Goal: Task Accomplishment & Management: Manage account settings

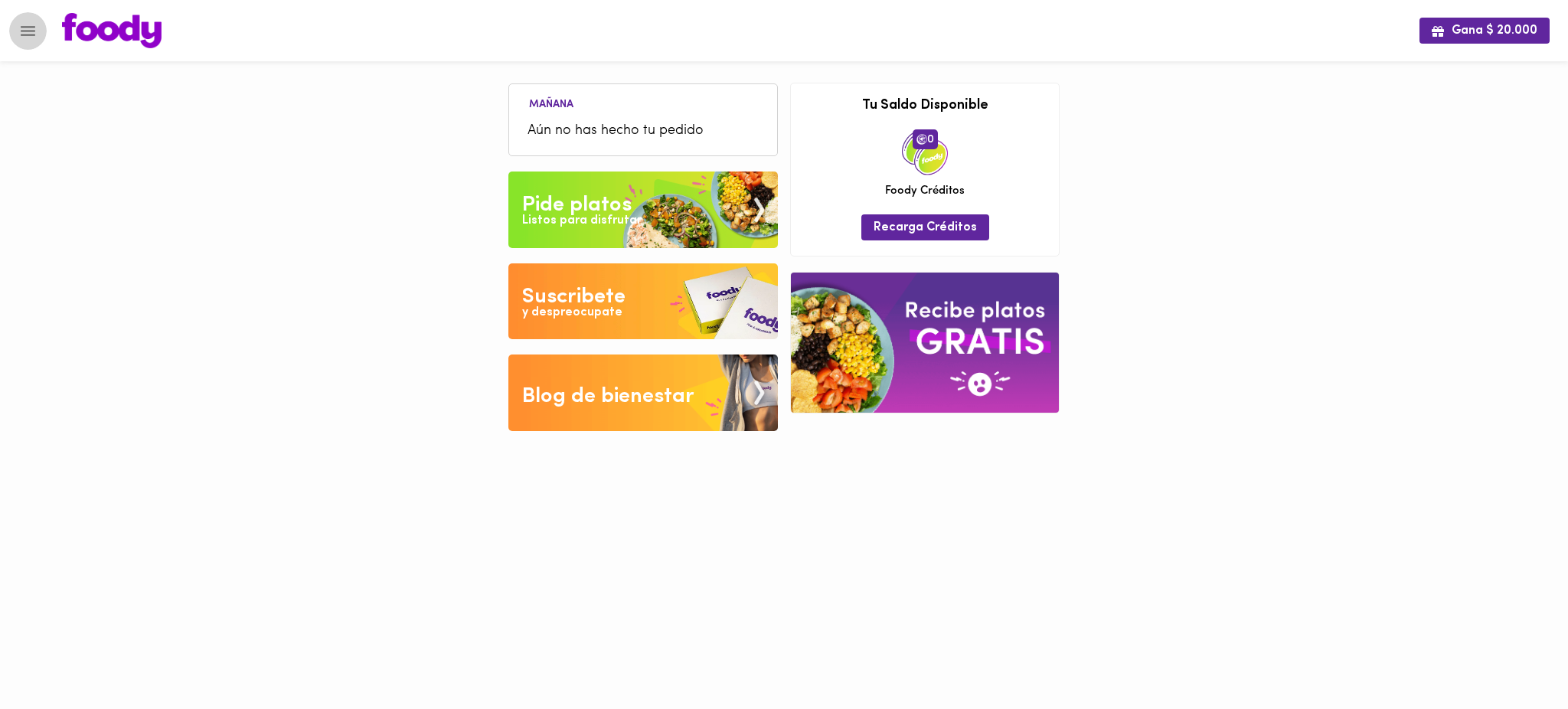
click at [23, 33] on icon "Menu" at bounding box center [28, 31] width 19 height 19
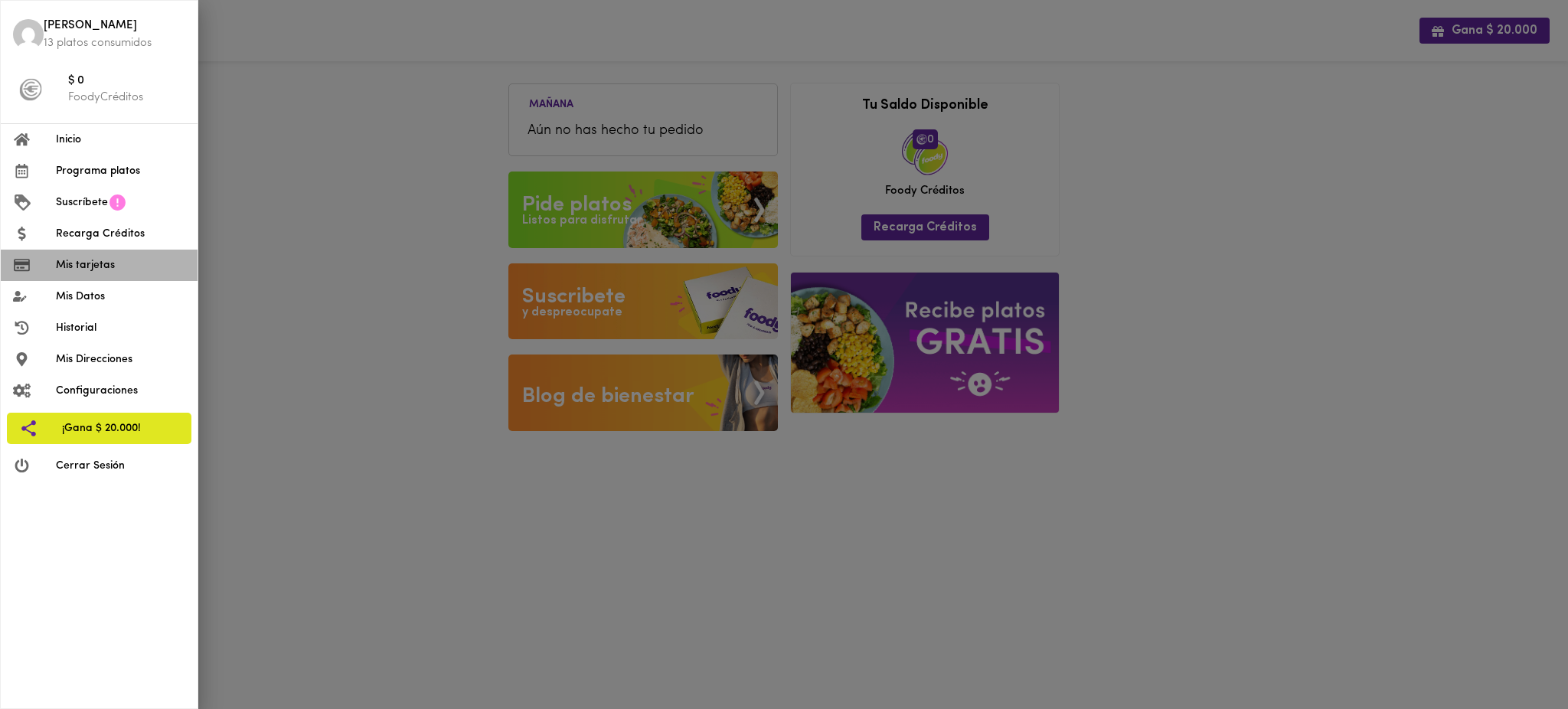
click at [119, 266] on span "Mis tarjetas" at bounding box center [120, 264] width 129 height 16
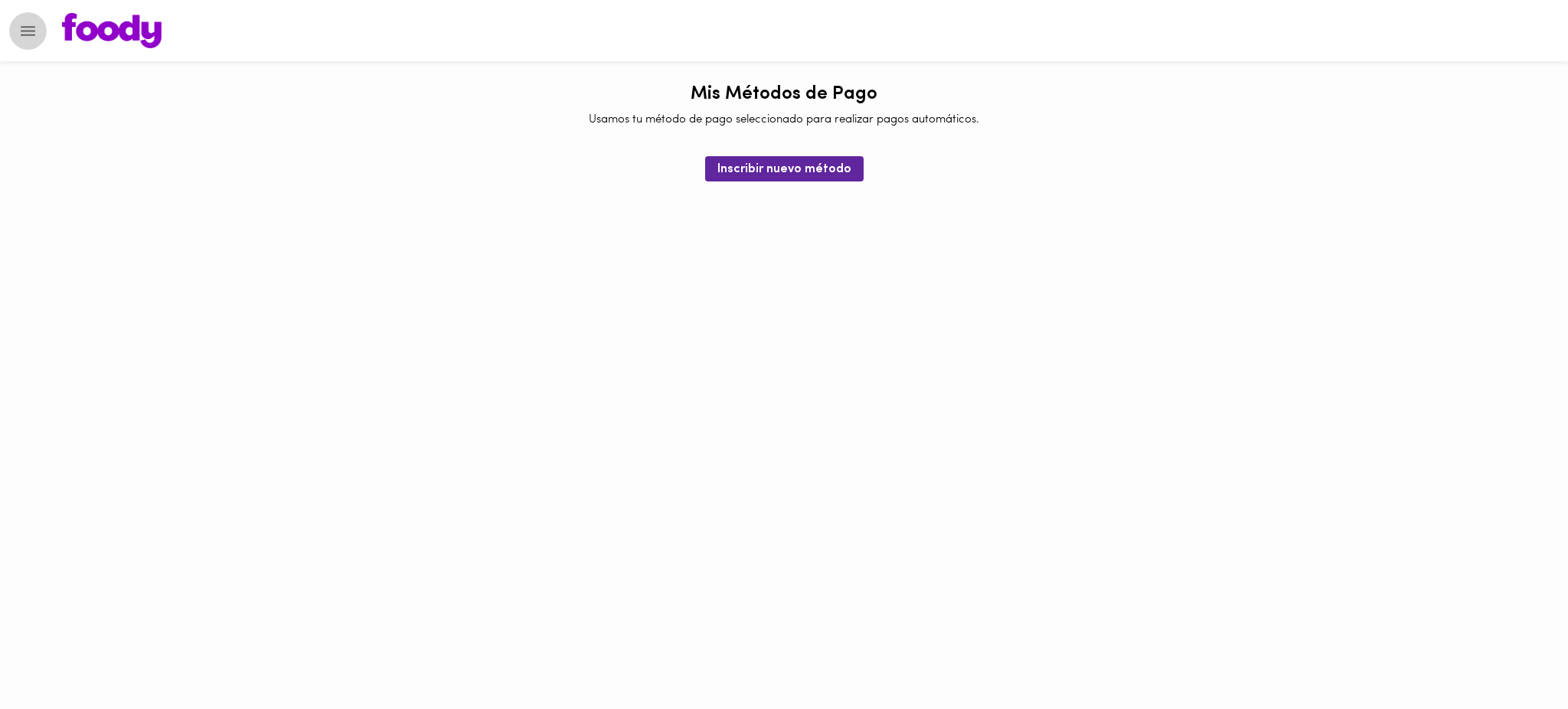
click at [33, 38] on icon "Menu" at bounding box center [28, 31] width 19 height 19
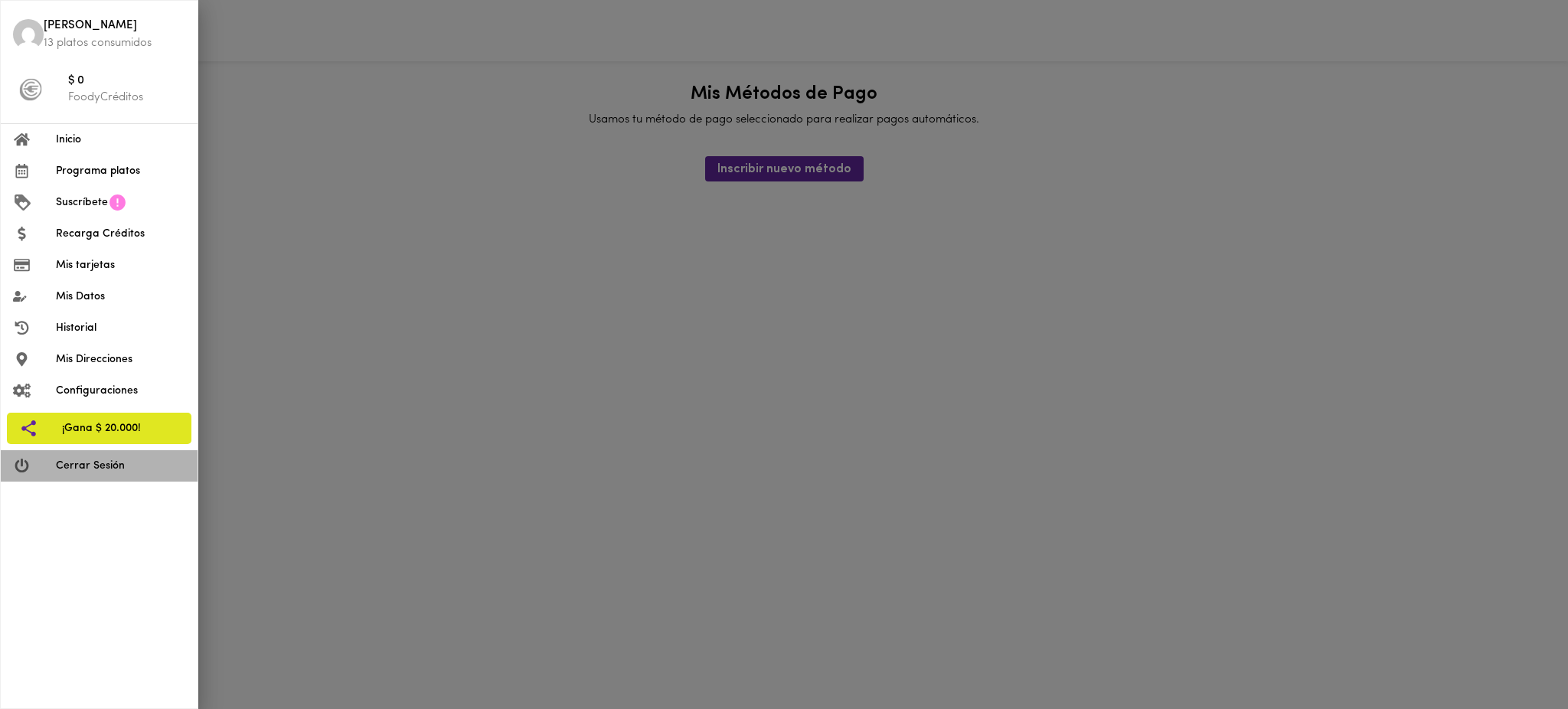
click at [123, 463] on span "Cerrar Sesión" at bounding box center [120, 465] width 129 height 16
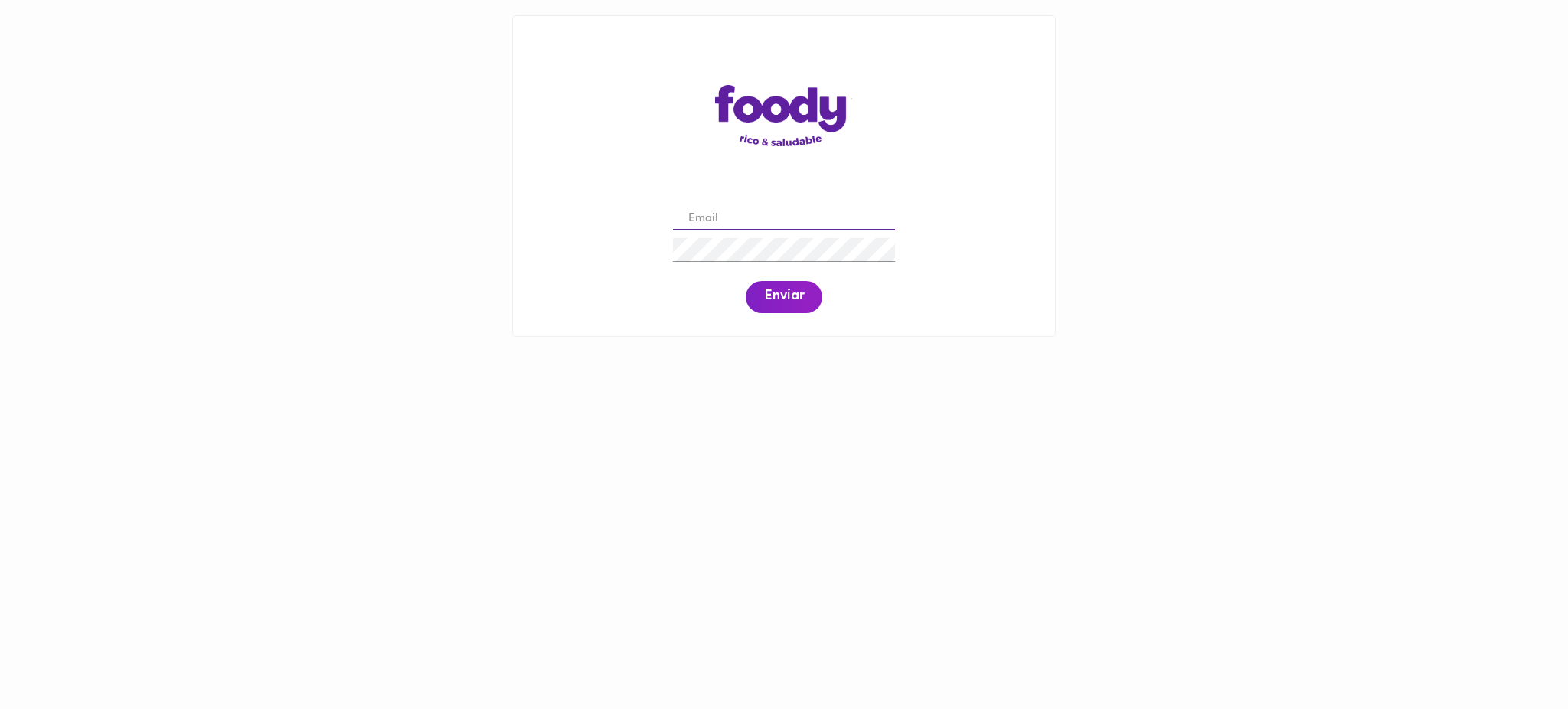
click at [819, 224] on input "email" at bounding box center [784, 219] width 222 height 23
paste input "jtafache@todoscomemos.com"
type input "jtafache@todoscomemos.com"
click at [782, 289] on span "Enviar" at bounding box center [784, 297] width 40 height 17
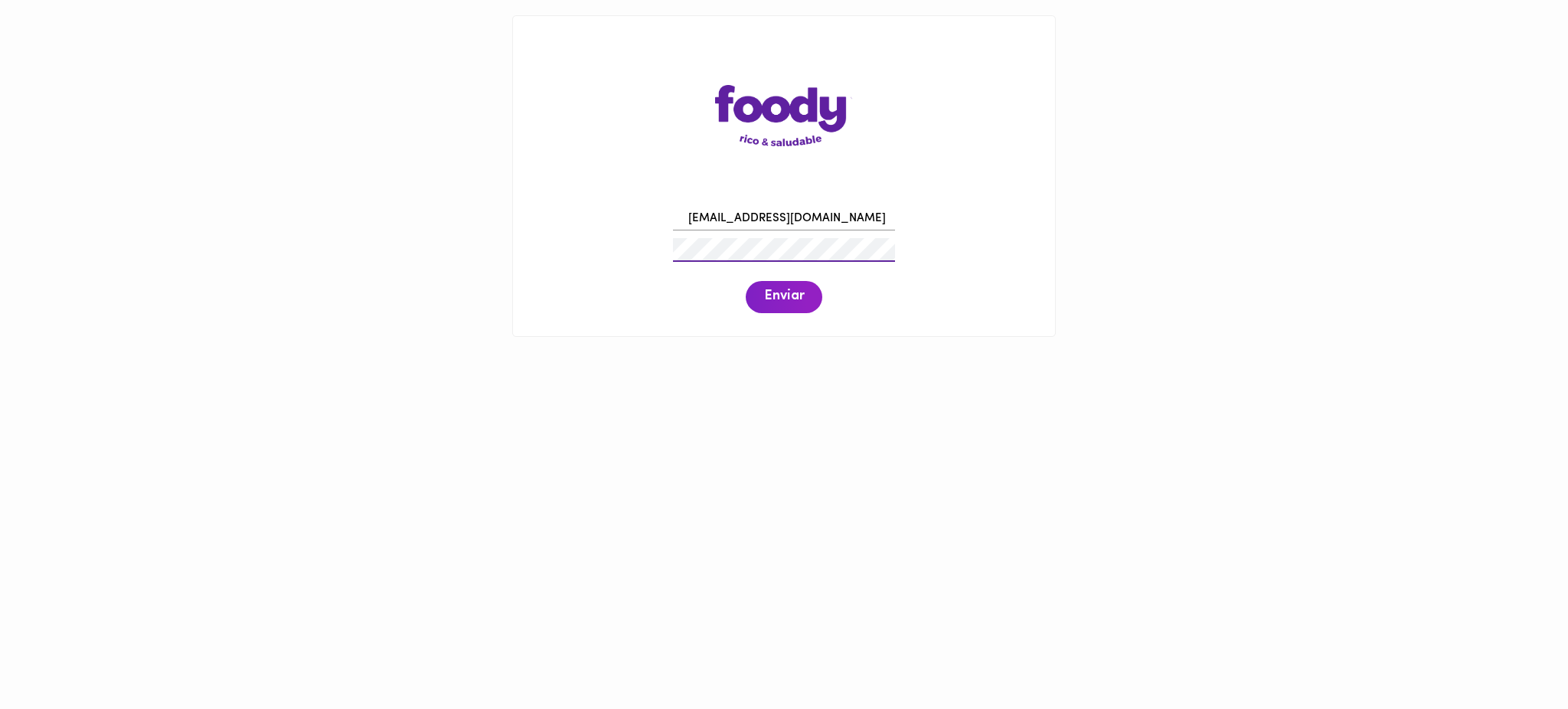
click at [662, 231] on div "jtafache@todoscomemos.com Enviar" at bounding box center [783, 259] width 511 height 117
click at [785, 299] on span "Enviar" at bounding box center [784, 297] width 40 height 17
drag, startPoint x: 862, startPoint y: 211, endPoint x: 667, endPoint y: 215, distance: 195.0
click at [667, 215] on div "jtafache@todoscomemos.com Enviar" at bounding box center [783, 259] width 511 height 117
paste input "pilar@todoscomemos.com"
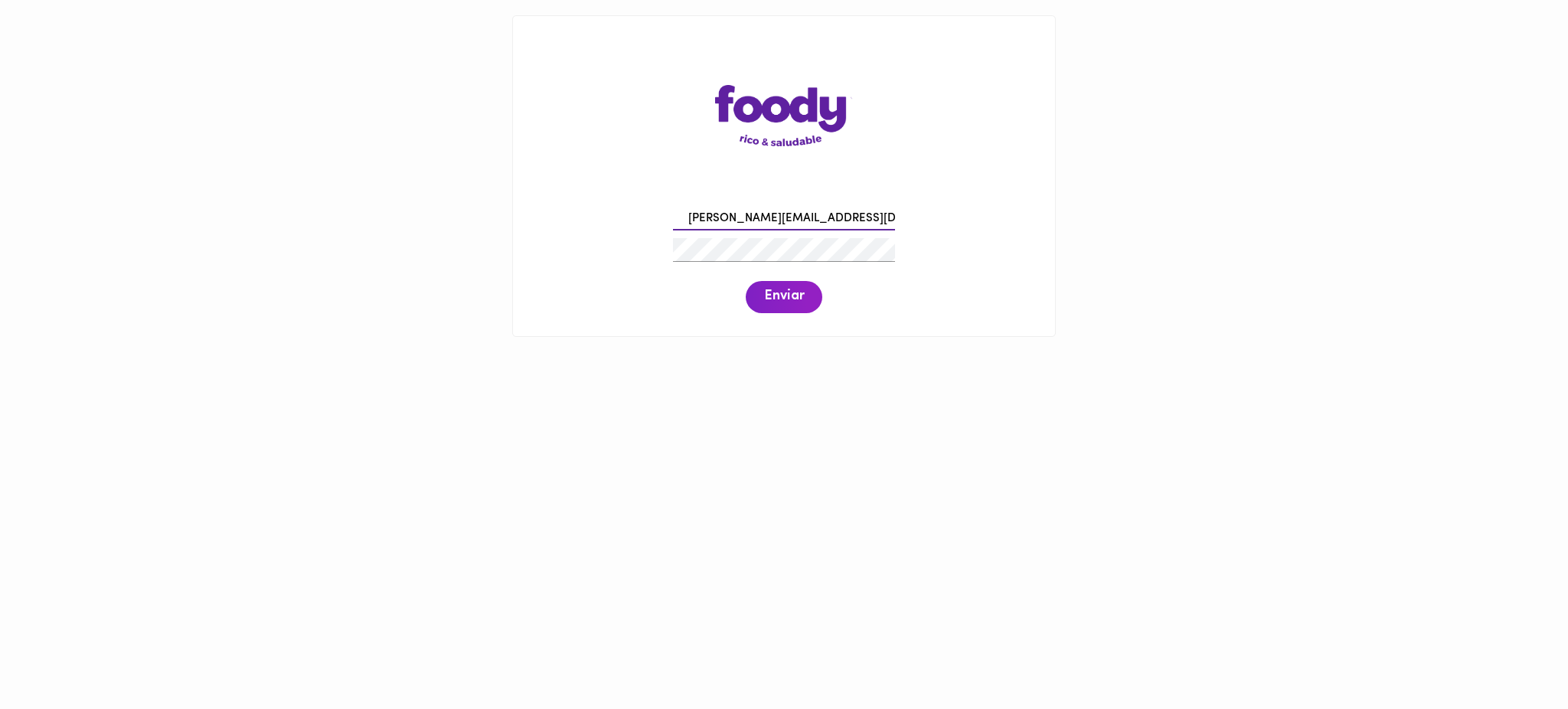
type input "pilar@todoscomemos.com"
click at [781, 298] on span "Enviar" at bounding box center [784, 297] width 40 height 17
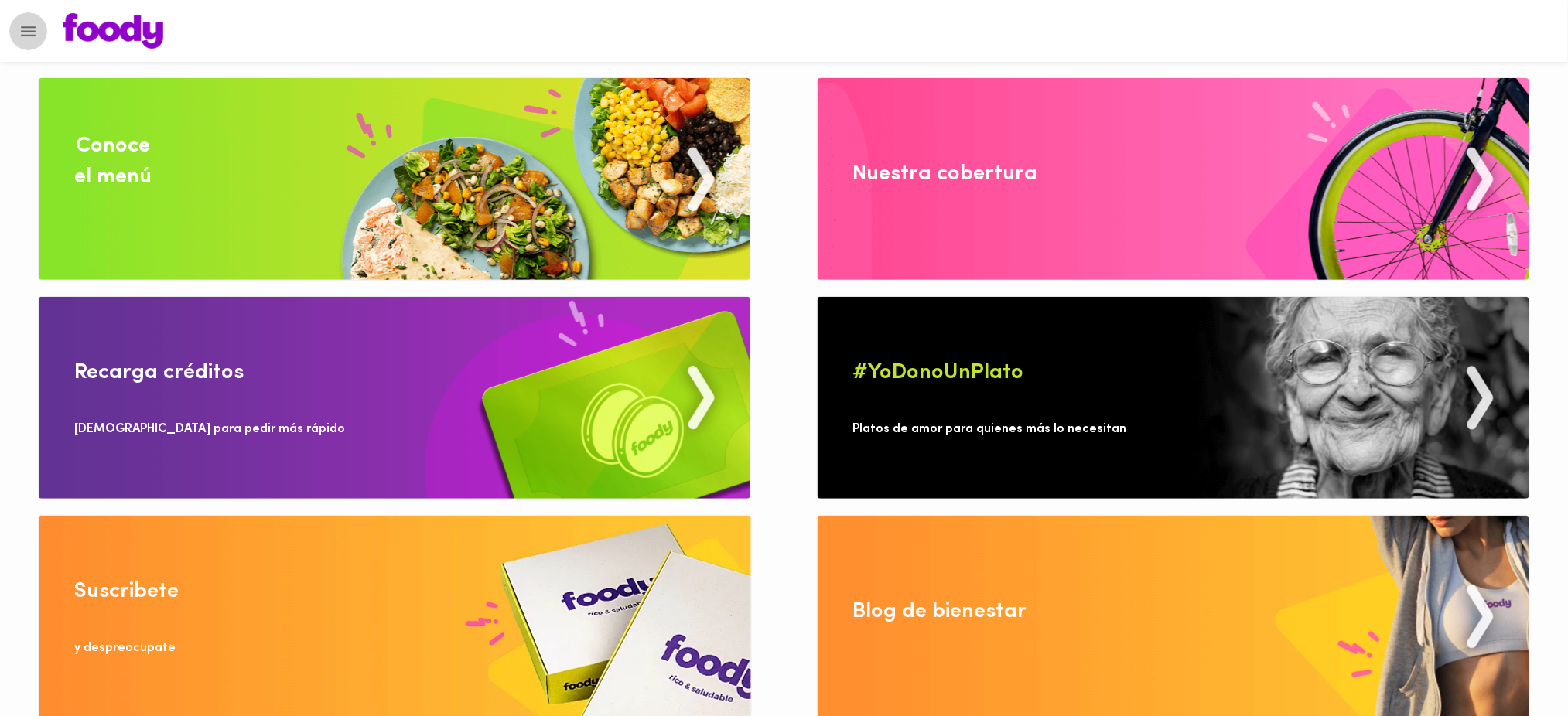
click at [24, 35] on icon "Menu" at bounding box center [28, 31] width 19 height 19
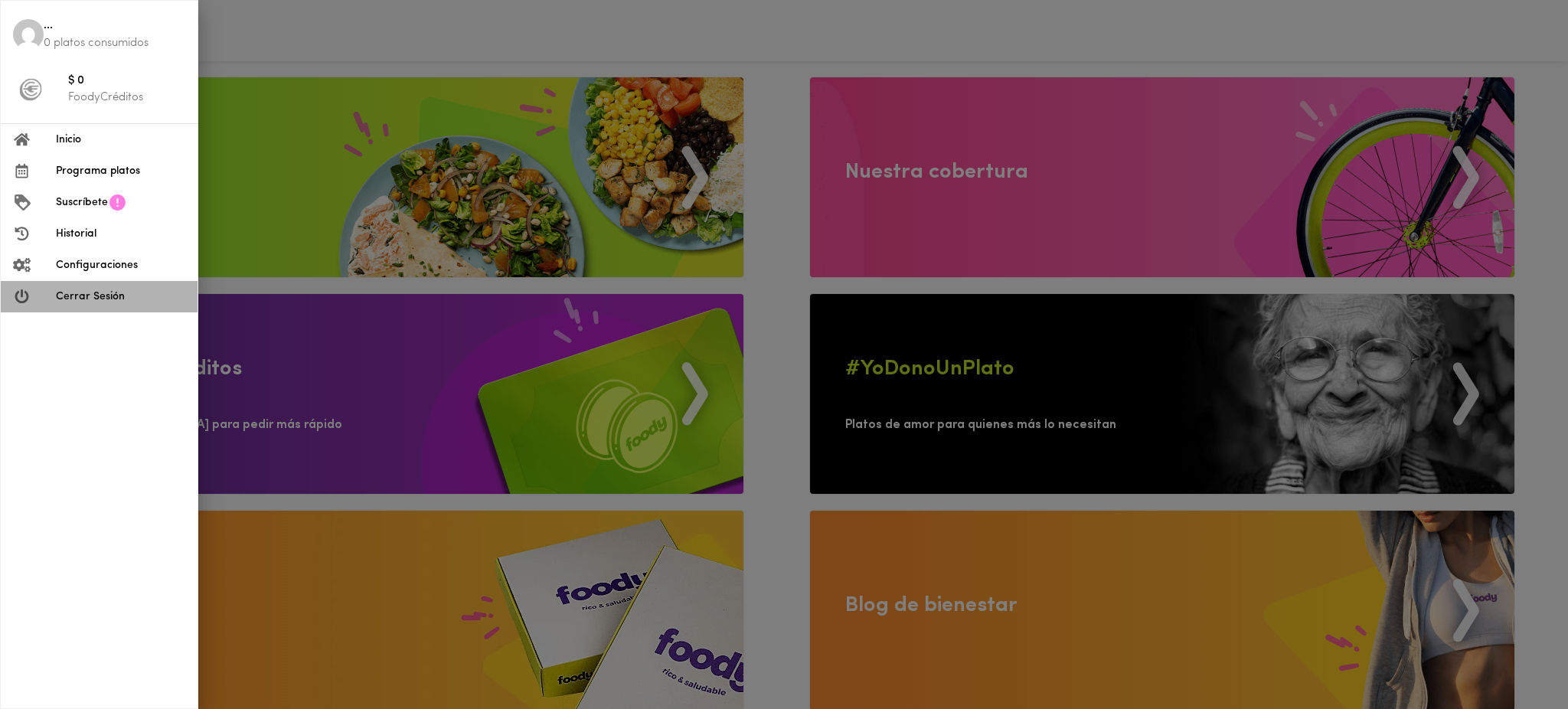
click at [102, 298] on span "Cerrar Sesión" at bounding box center [120, 296] width 129 height 16
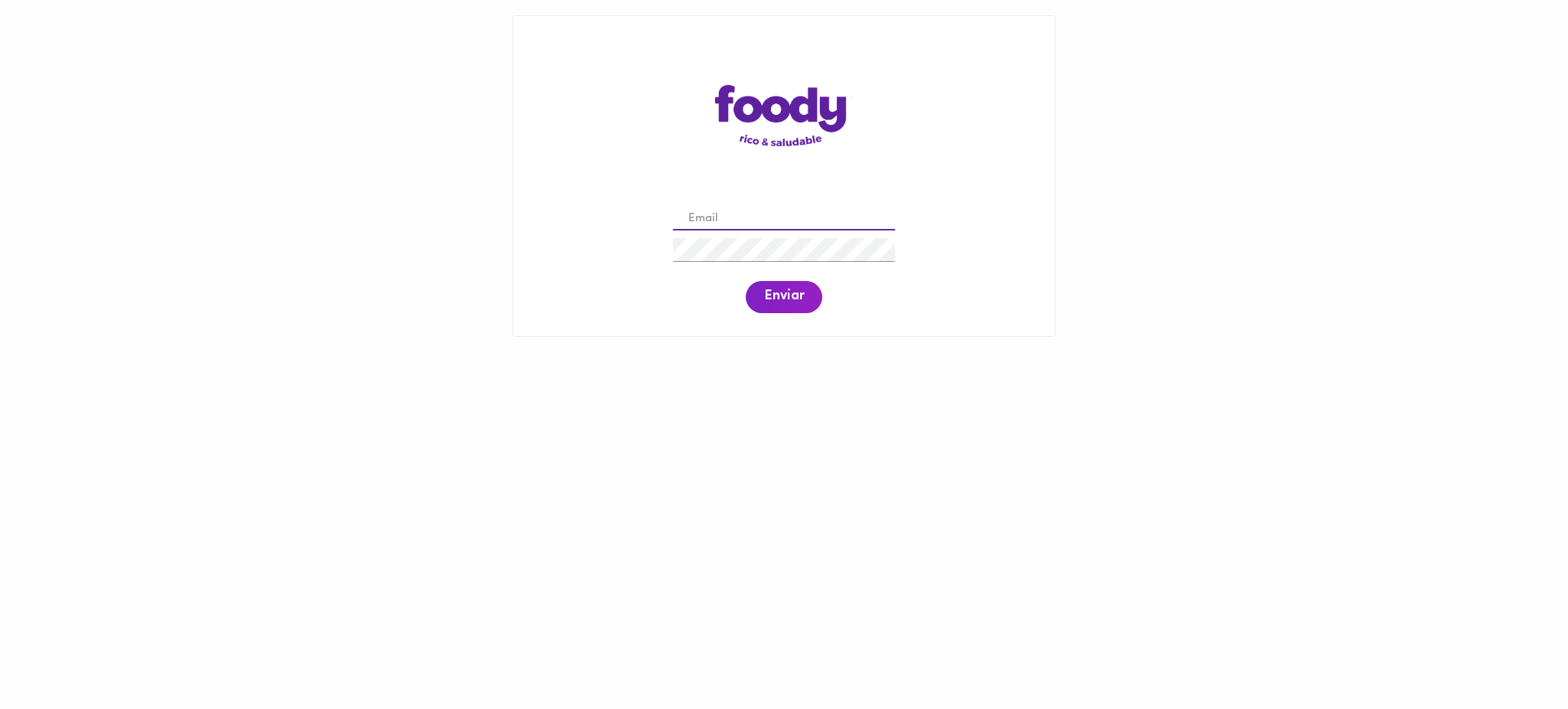
click at [744, 215] on input "email" at bounding box center [784, 219] width 222 height 23
paste input "[PERSON_NAME][EMAIL_ADDRESS][PERSON_NAME][DOMAIN_NAME]"
type input "[PERSON_NAME][EMAIL_ADDRESS][PERSON_NAME][DOMAIN_NAME]"
click at [776, 299] on span "Enviar" at bounding box center [784, 297] width 40 height 17
